Goal: Find contact information: Obtain details needed to contact an individual or organization

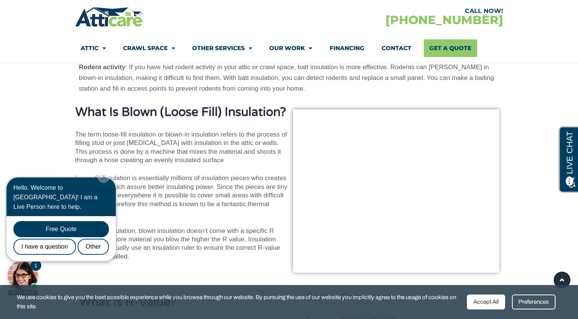
scroll to position [1639, 0]
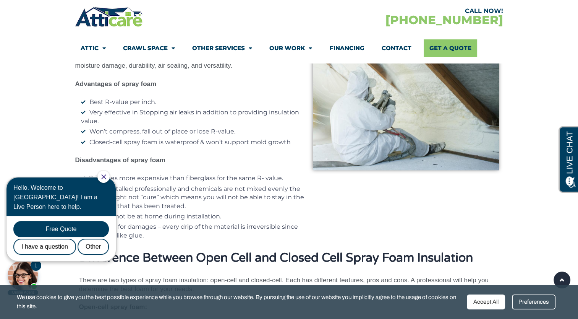
click at [222, 156] on p "Disadvantages of spray foam" at bounding box center [192, 160] width 234 height 8
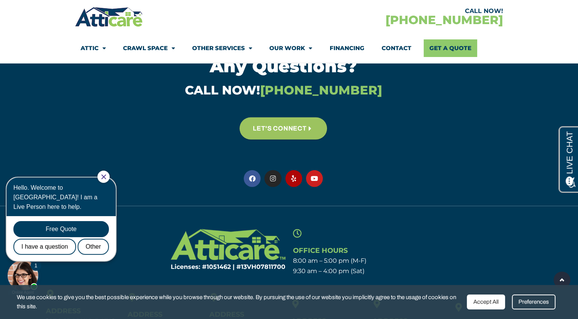
scroll to position [5141, 0]
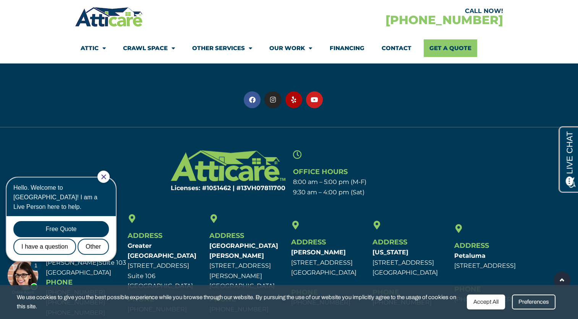
click at [110, 180] on div at bounding box center [103, 176] width 12 height 12
click at [108, 172] on div at bounding box center [103, 176] width 12 height 12
click at [106, 176] on icon "Close Chat" at bounding box center [103, 176] width 5 height 5
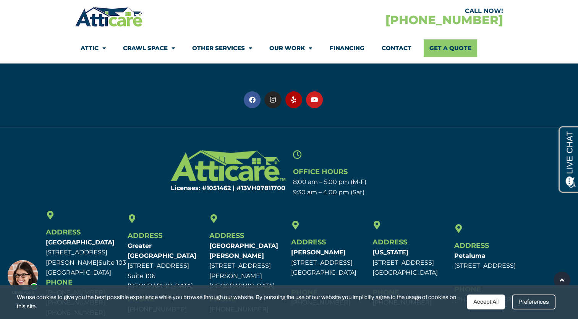
click at [492, 309] on div "We use cookies to give you the best possible experience while you browse throug…" at bounding box center [289, 302] width 578 height 34
click at [491, 301] on div "Accept All" at bounding box center [486, 301] width 38 height 15
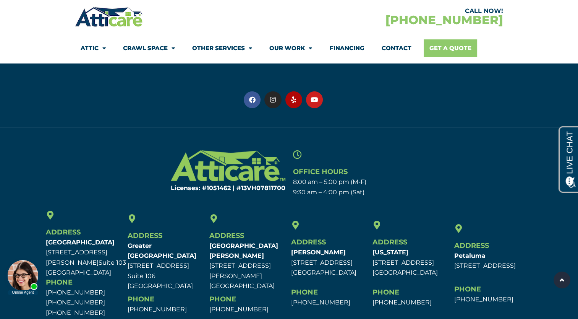
click at [436, 51] on link "Get A Quote" at bounding box center [450, 48] width 53 height 18
click at [398, 51] on link "Contact" at bounding box center [396, 48] width 30 height 18
click at [3, 259] on div at bounding box center [7, 256] width 10 height 9
